Goal: Information Seeking & Learning: Learn about a topic

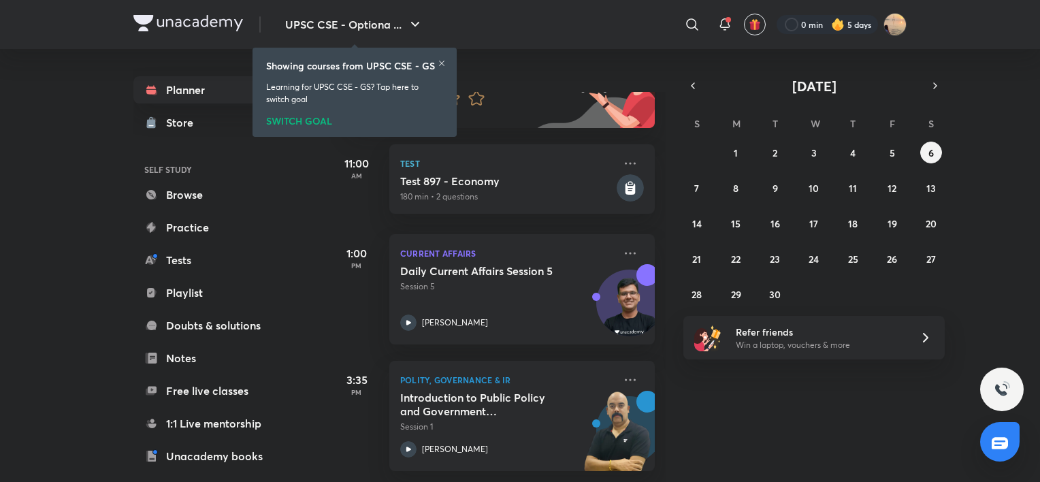
click at [442, 60] on icon at bounding box center [442, 63] width 8 height 8
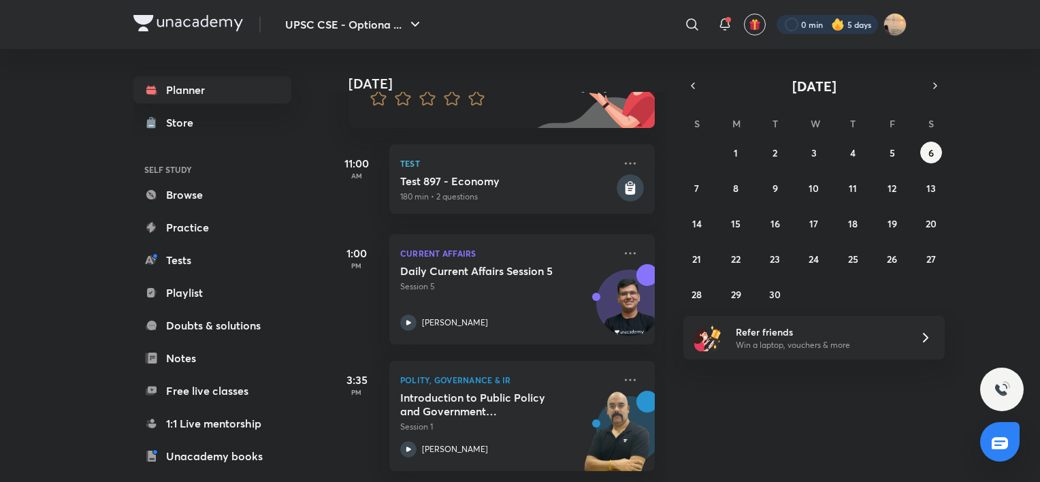
click at [790, 22] on div at bounding box center [826, 24] width 101 height 19
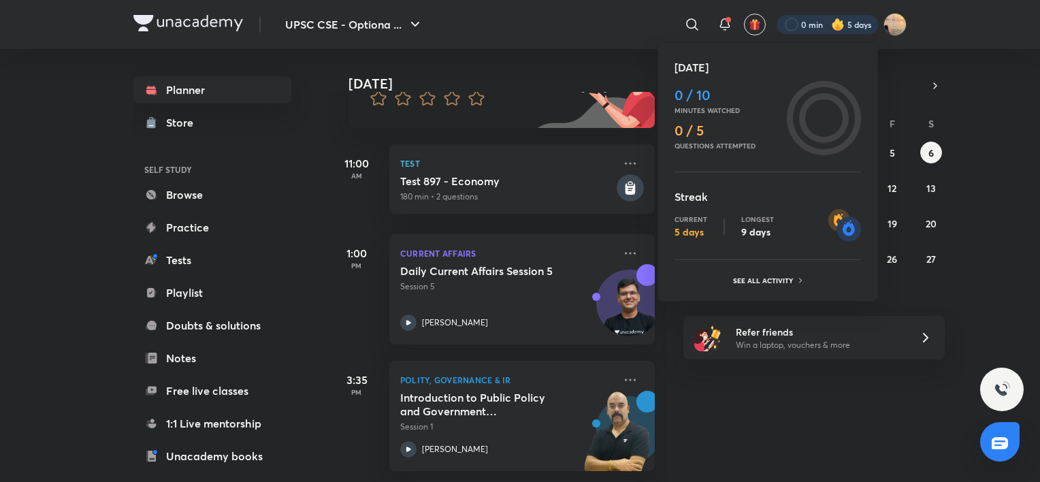
click at [717, 24] on div at bounding box center [520, 241] width 1040 height 482
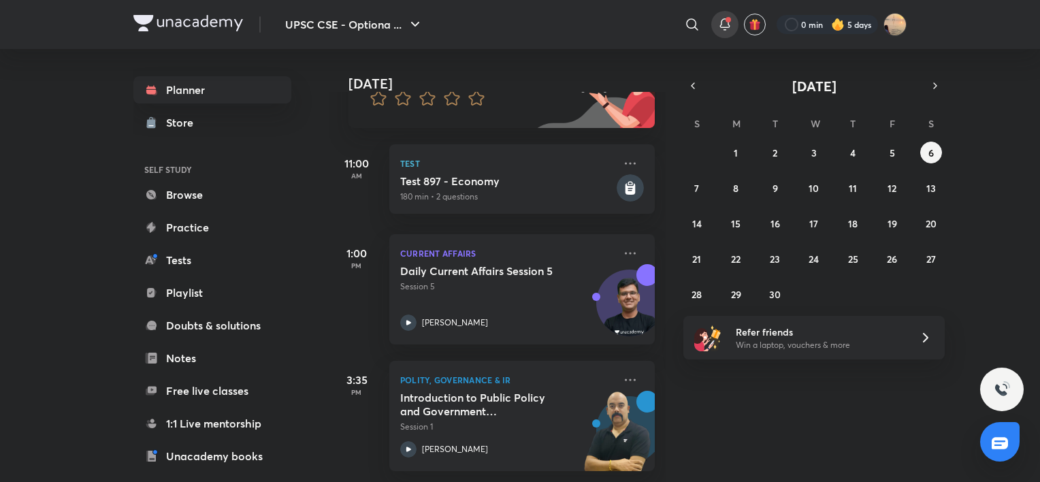
click at [723, 24] on icon at bounding box center [725, 24] width 16 height 16
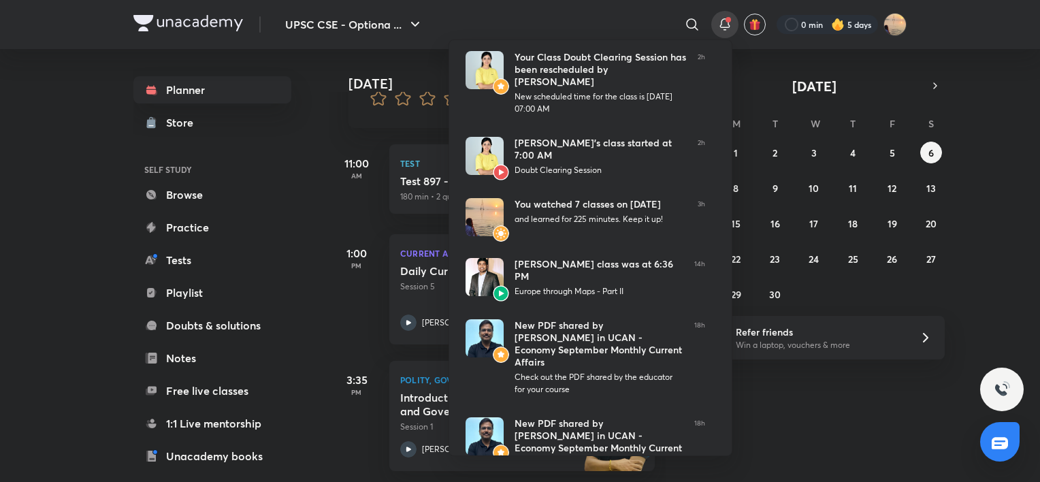
click at [830, 440] on div at bounding box center [520, 241] width 1040 height 482
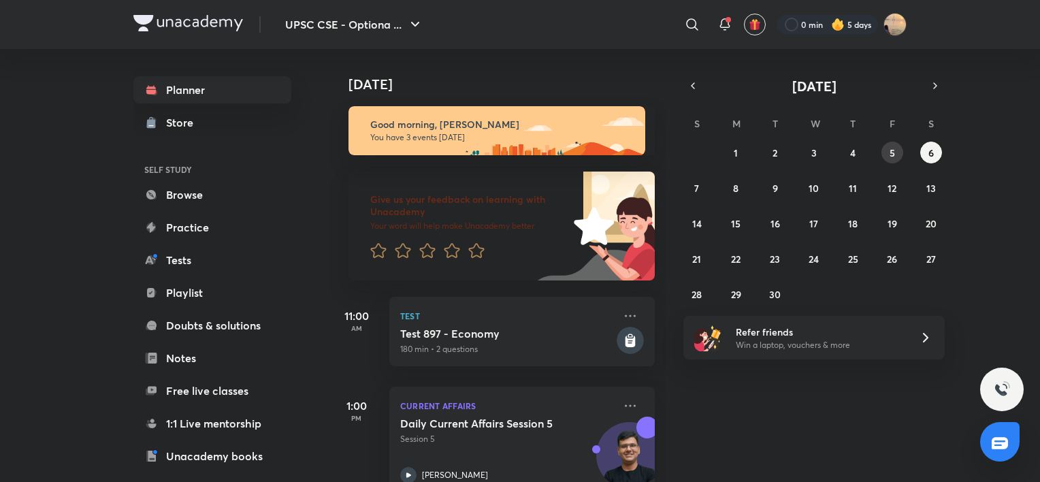
click at [885, 155] on button "5" at bounding box center [892, 153] width 22 height 22
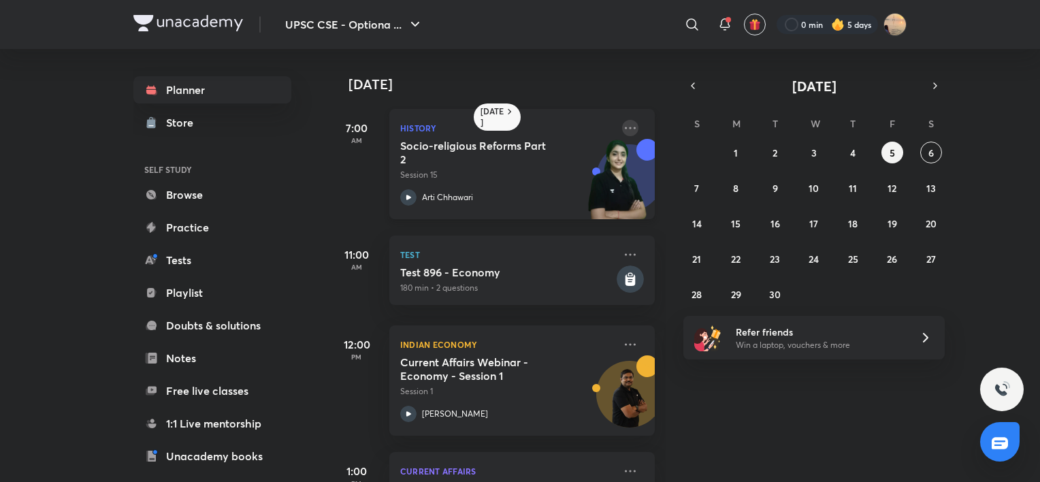
click at [622, 124] on icon at bounding box center [630, 128] width 16 height 16
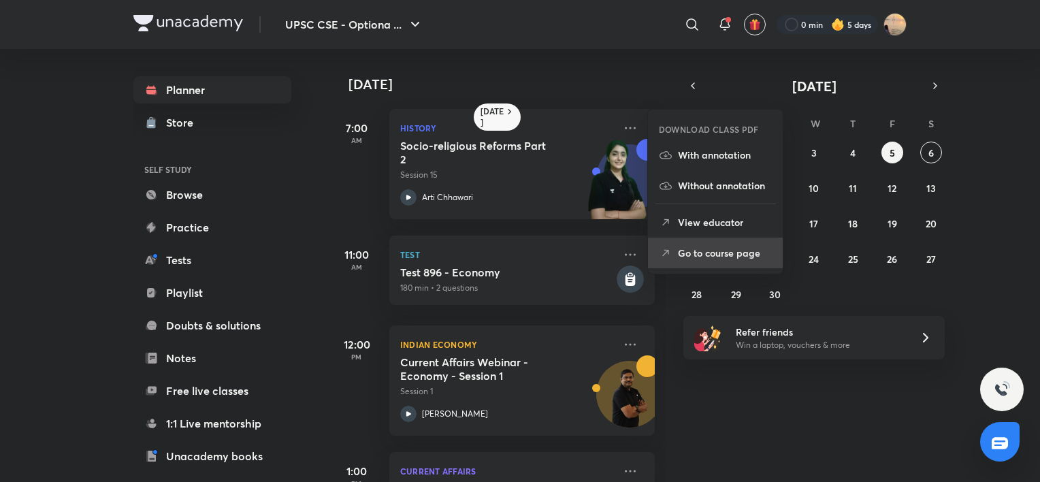
click at [687, 250] on p "Go to course page" at bounding box center [725, 253] width 94 height 14
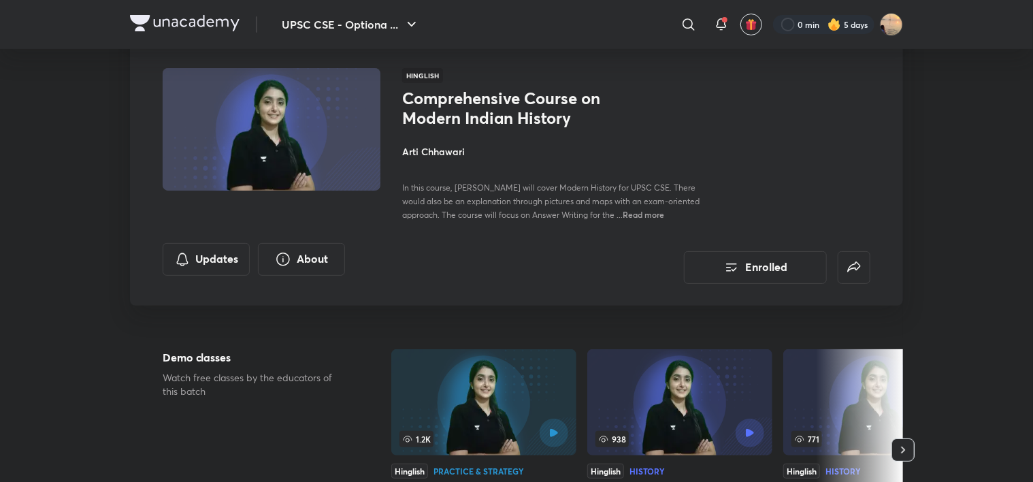
scroll to position [65, 0]
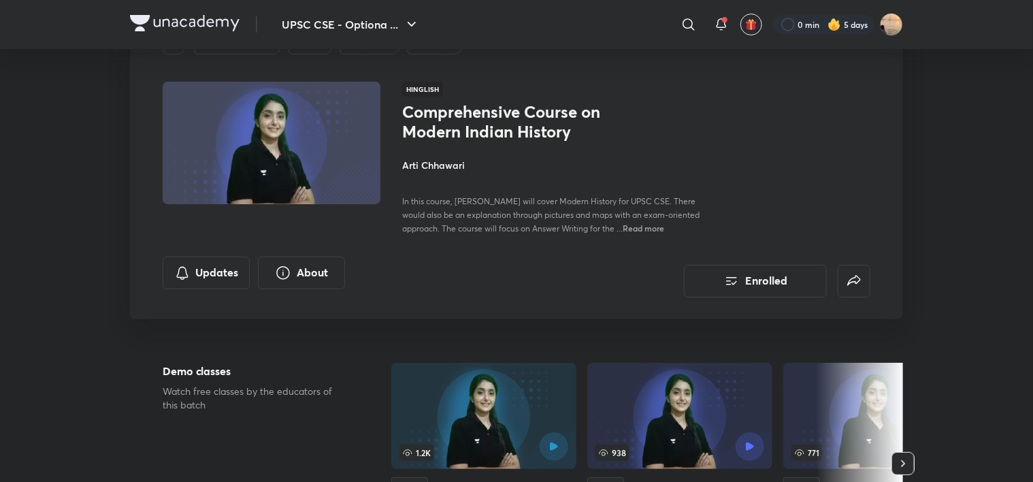
click at [438, 162] on h4 "Arti Chhawari" at bounding box center [554, 165] width 305 height 14
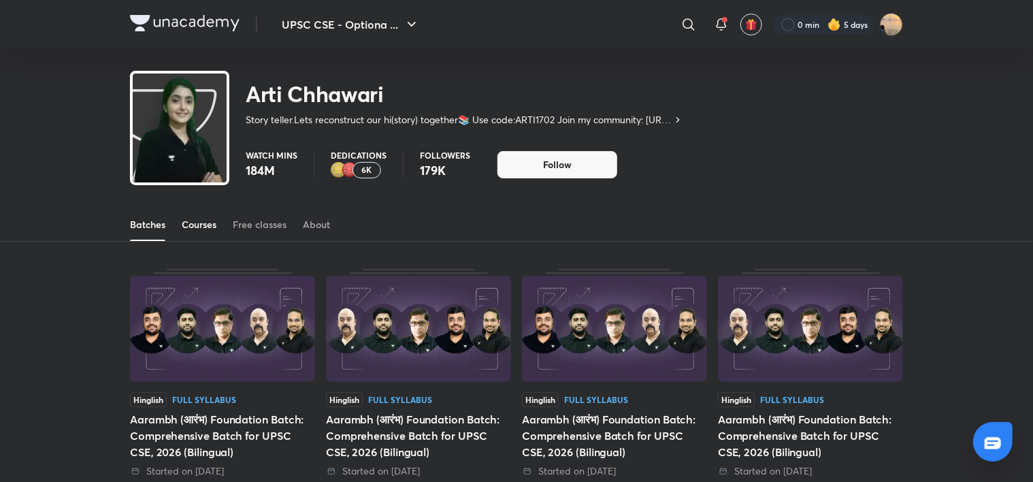
click at [210, 231] on link "Courses" at bounding box center [199, 224] width 35 height 33
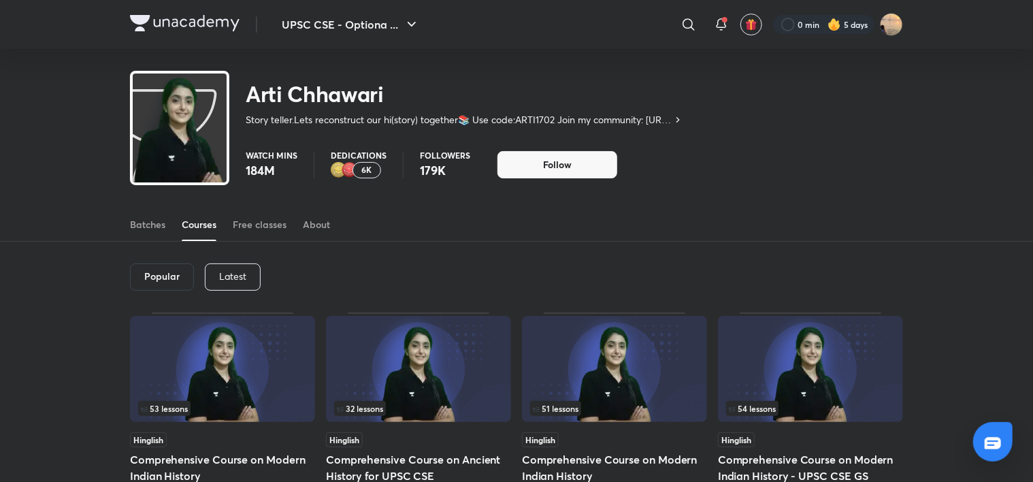
click at [231, 275] on p "Latest" at bounding box center [232, 276] width 27 height 11
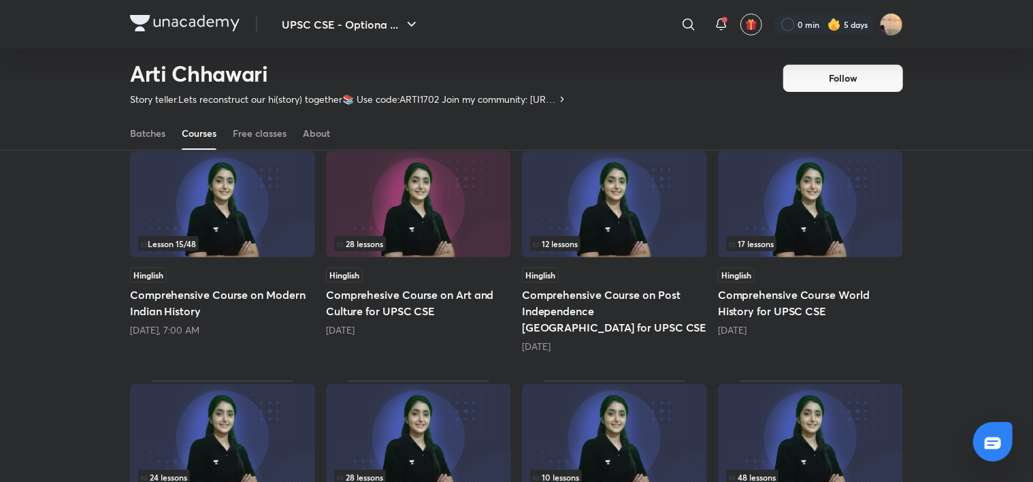
scroll to position [138, 0]
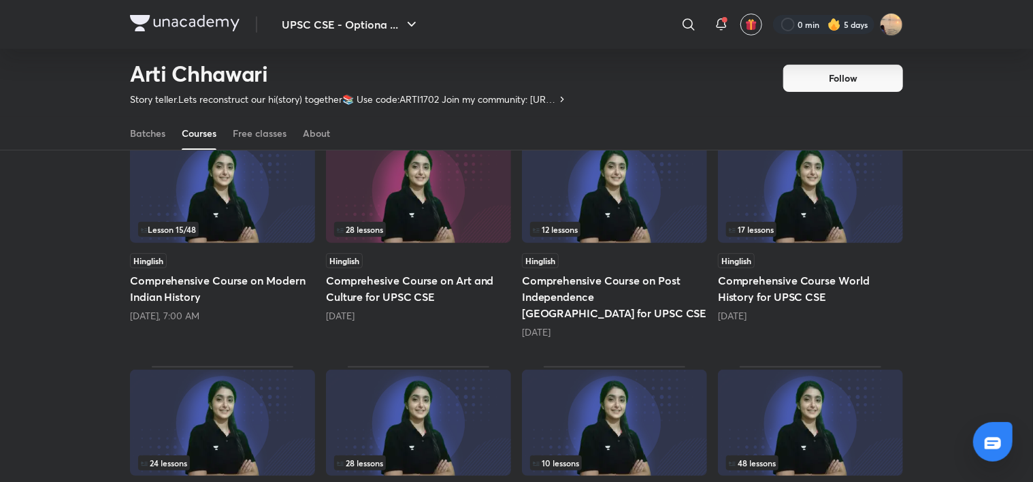
click at [789, 226] on div "17 lessons" at bounding box center [810, 229] width 169 height 15
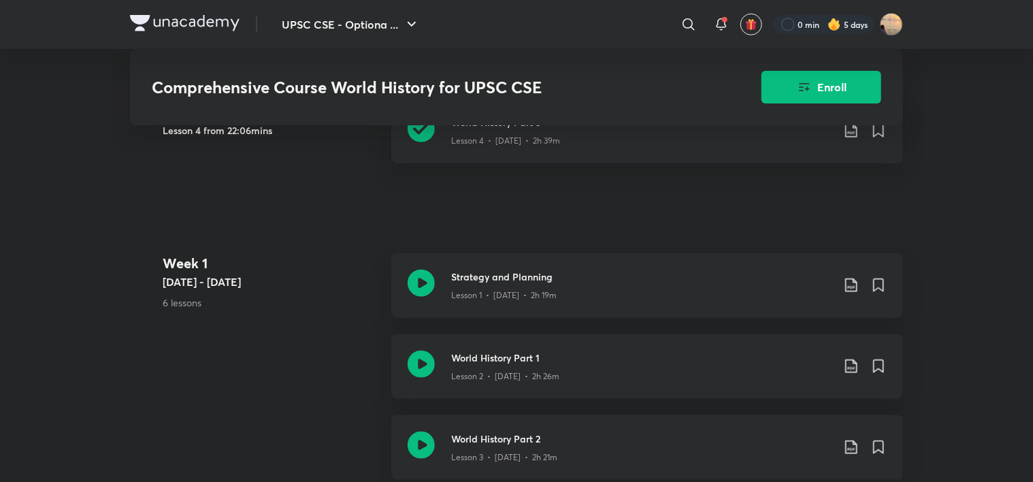
scroll to position [622, 0]
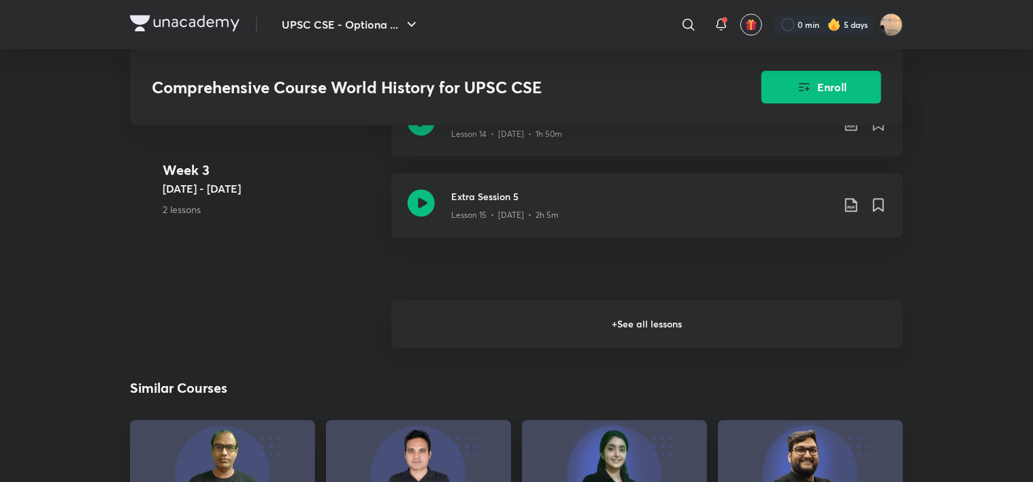
scroll to position [1976, 0]
click at [595, 313] on h6 "+ See all lessons" at bounding box center [647, 324] width 512 height 48
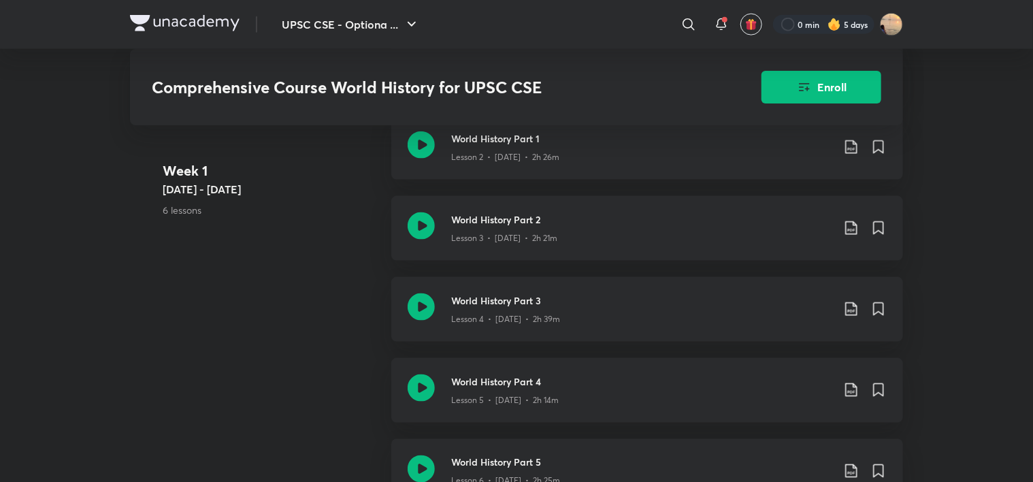
scroll to position [833, 0]
